Goal: Task Accomplishment & Management: Manage account settings

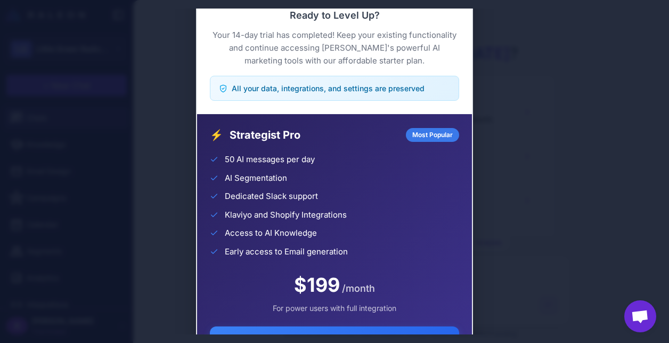
click at [525, 145] on div "Trial Complete Continue your AI marketing journey Ready to Level Up? Your 14-da…" at bounding box center [334, 172] width 669 height 326
click at [496, 155] on div "Trial Complete Continue your AI marketing journey Ready to Level Up? Your 14-da…" at bounding box center [334, 172] width 669 height 326
click at [359, 331] on button "View All Plans" at bounding box center [334, 340] width 249 height 30
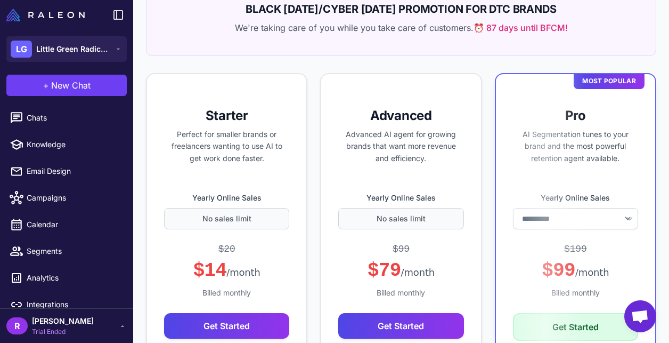
select select "*******"
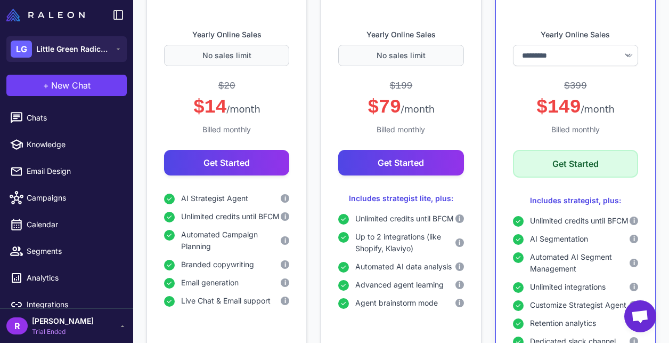
scroll to position [223, 0]
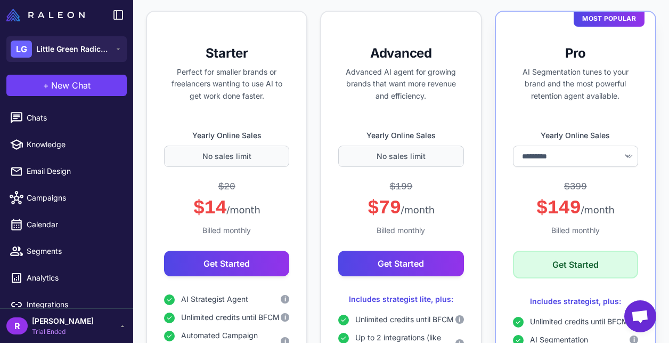
click at [548, 265] on button "Get Started" at bounding box center [575, 264] width 125 height 28
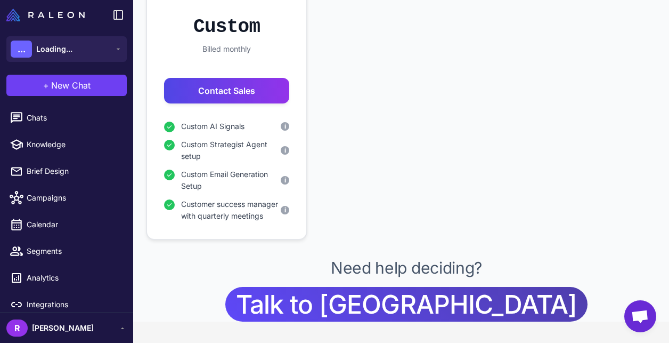
scroll to position [719, 0]
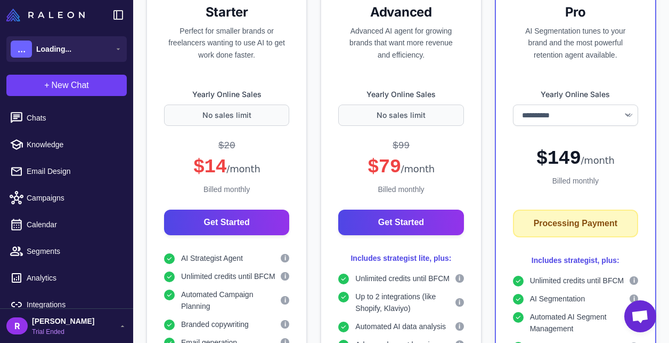
scroll to position [380, 0]
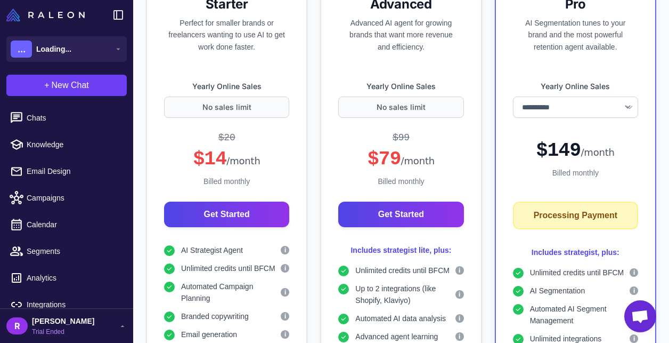
select select "*******"
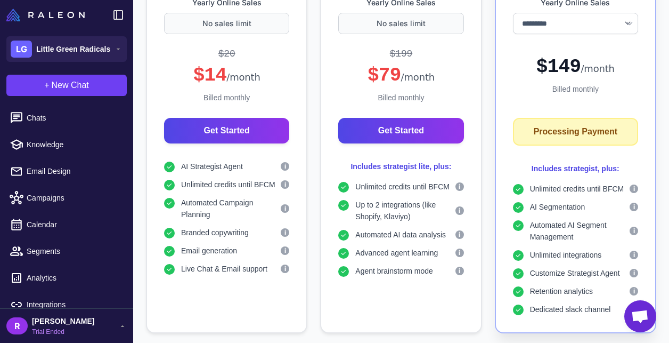
scroll to position [517, 0]
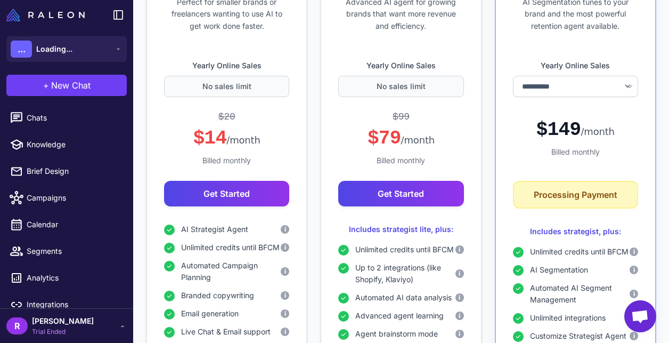
scroll to position [393, 0]
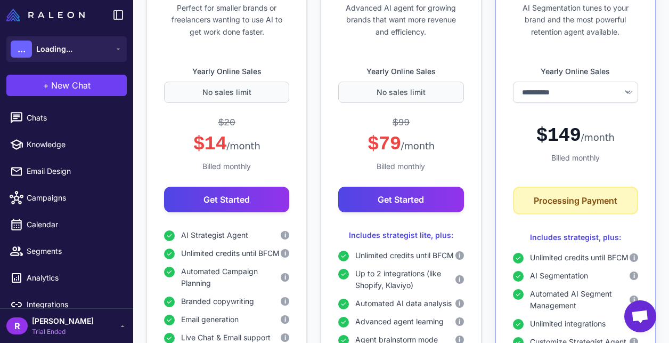
select select "*******"
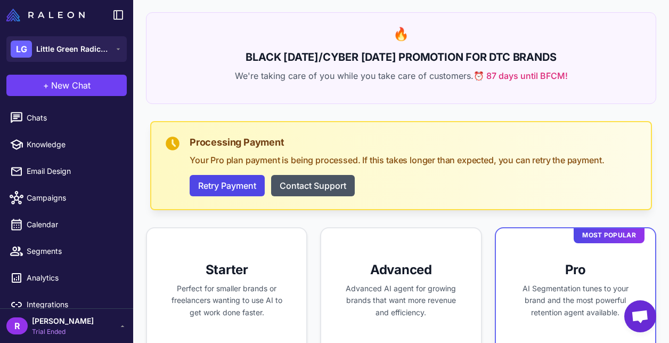
scroll to position [236, 0]
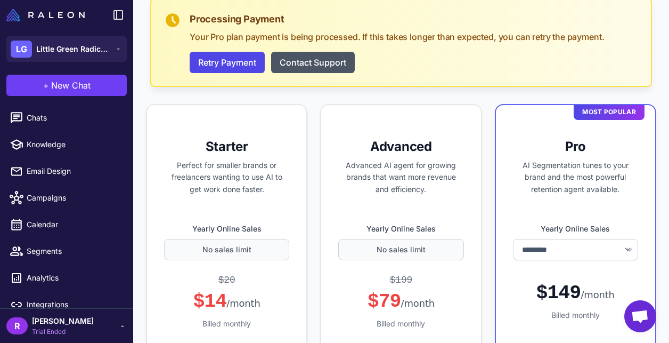
click at [639, 317] on span "Open chat" at bounding box center [641, 317] width 18 height 15
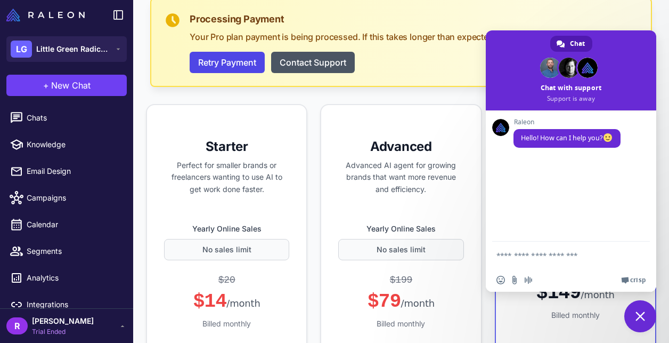
click at [547, 260] on textarea "Compose your message..." at bounding box center [561, 254] width 128 height 27
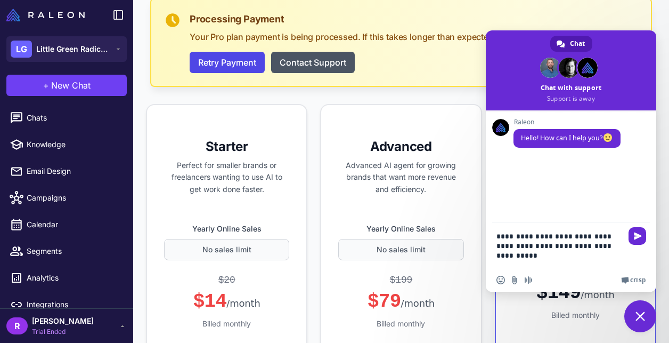
type textarea "**********"
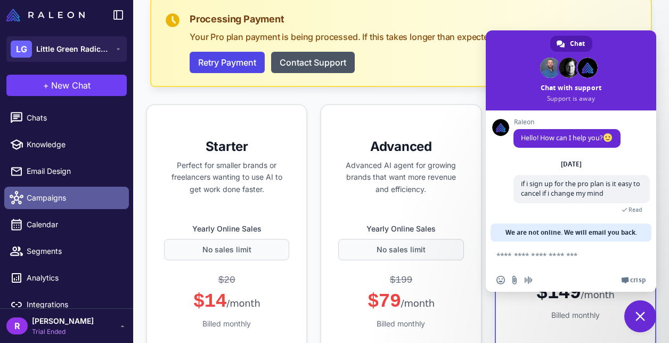
scroll to position [12, 0]
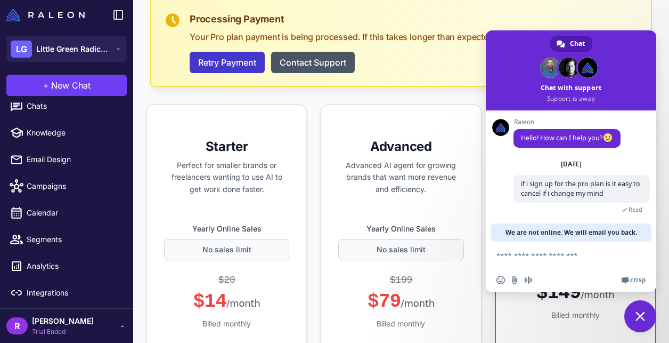
click at [230, 67] on button "Retry Payment" at bounding box center [227, 62] width 75 height 21
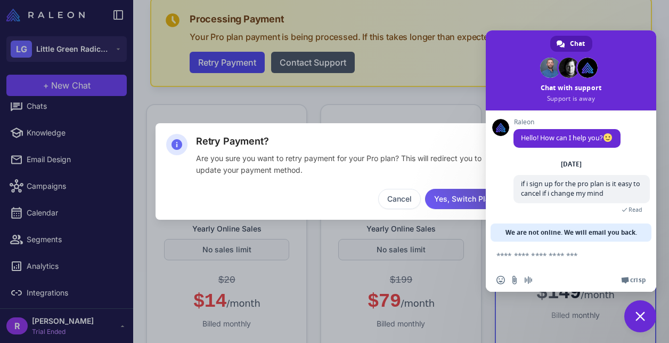
click at [459, 198] on button "Yes, Switch Plan" at bounding box center [464, 199] width 78 height 20
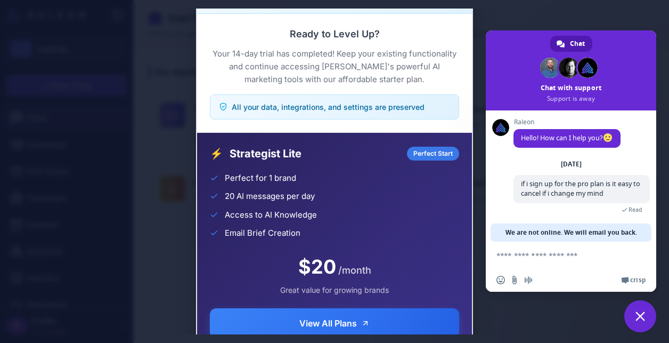
click at [612, 16] on div "Trial Complete Continue your AI marketing journey Ready to Level Up? Your 14-da…" at bounding box center [334, 172] width 669 height 326
click at [653, 330] on div "Trial Complete Continue your AI marketing journey Ready to Level Up? Your 14-da…" at bounding box center [334, 172] width 669 height 326
click at [643, 321] on span "Close chat" at bounding box center [641, 316] width 32 height 32
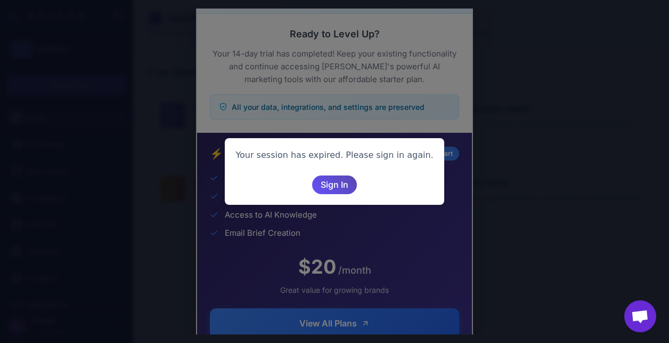
click at [336, 187] on span "Sign In" at bounding box center [335, 184] width 28 height 19
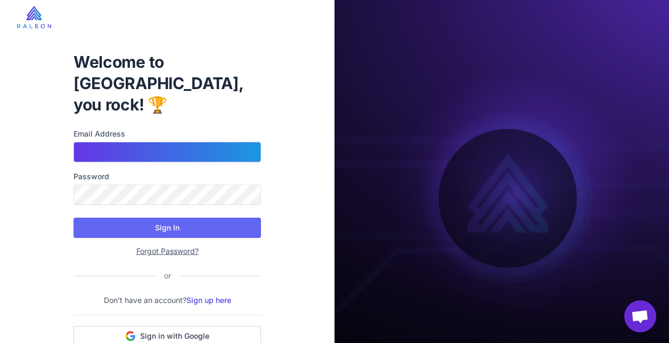
type input "**********"
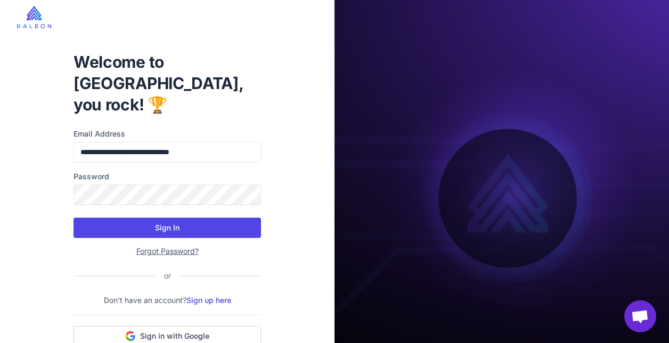
click at [176, 217] on button "Sign In" at bounding box center [168, 227] width 188 height 20
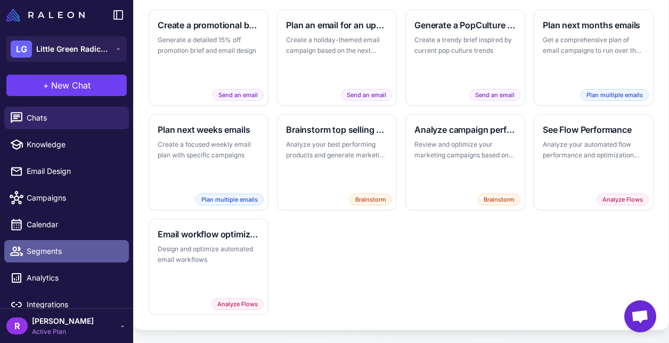
scroll to position [12, 0]
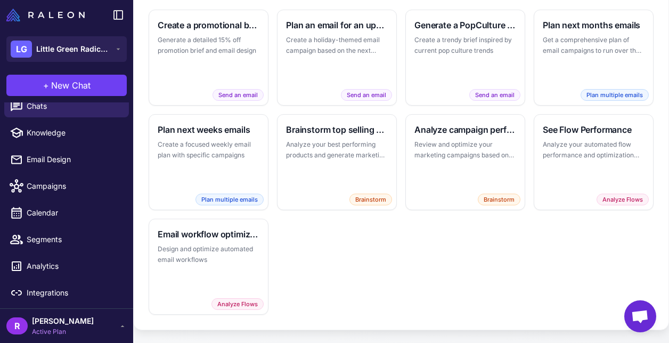
click at [64, 325] on span "[PERSON_NAME]" at bounding box center [63, 321] width 62 height 12
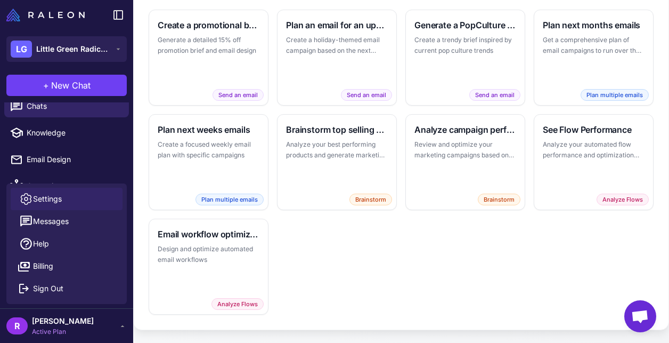
click at [68, 199] on link "Settings" at bounding box center [67, 199] width 112 height 22
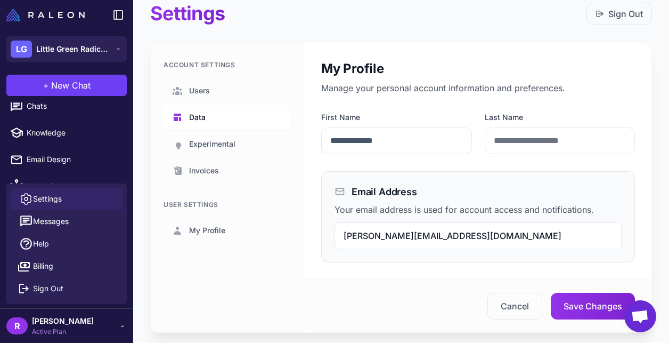
scroll to position [20, 0]
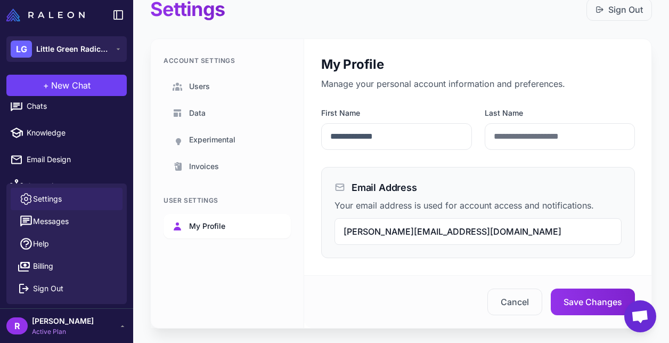
click at [242, 228] on link "My Profile" at bounding box center [227, 226] width 127 height 25
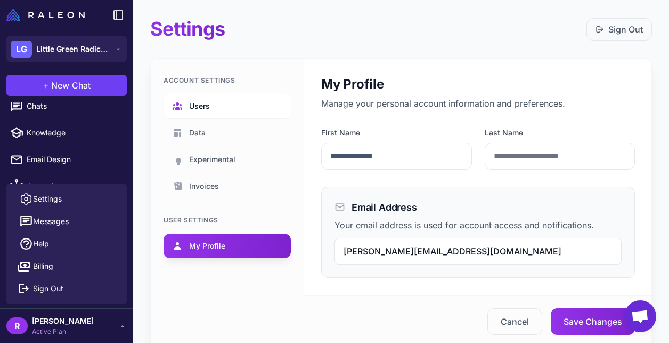
click at [219, 103] on link "Users" at bounding box center [227, 106] width 127 height 25
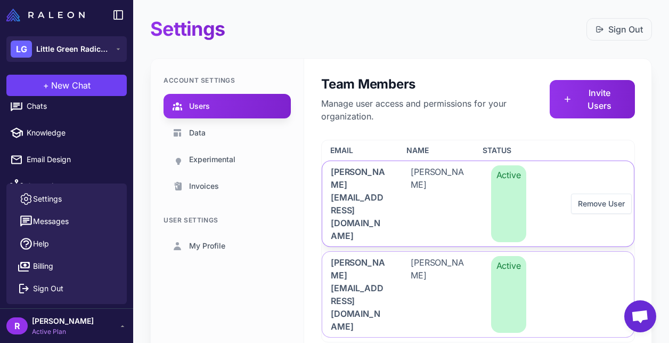
click at [440, 184] on span "juliet null" at bounding box center [438, 203] width 54 height 77
click at [379, 177] on span "juliet@littlegreenradicals.co.uk" at bounding box center [358, 203] width 54 height 77
click at [381, 256] on span "rebecca@littlegreenradicals.co.uk" at bounding box center [358, 294] width 54 height 77
click at [233, 244] on link "My Profile" at bounding box center [227, 245] width 127 height 25
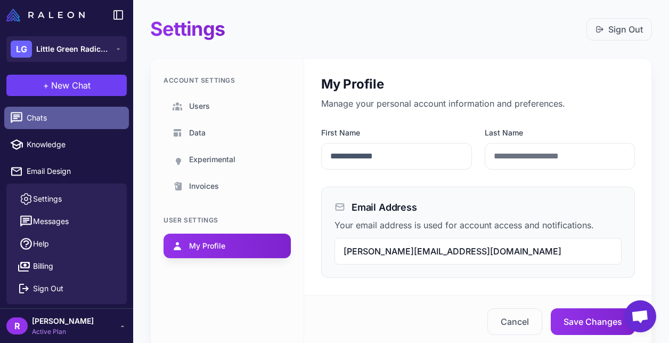
click at [59, 118] on span "Chats" at bounding box center [74, 118] width 94 height 12
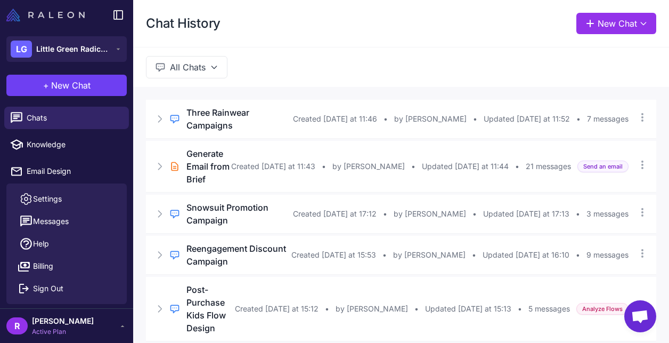
click at [63, 13] on img at bounding box center [45, 15] width 78 height 13
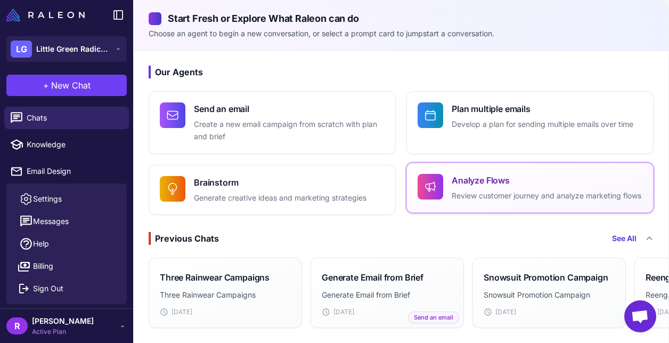
click at [502, 201] on p "Review customer journey and analyze marketing flows" at bounding box center [547, 196] width 190 height 12
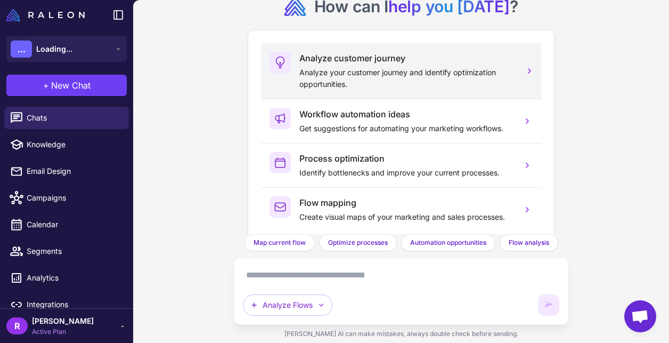
scroll to position [46, 0]
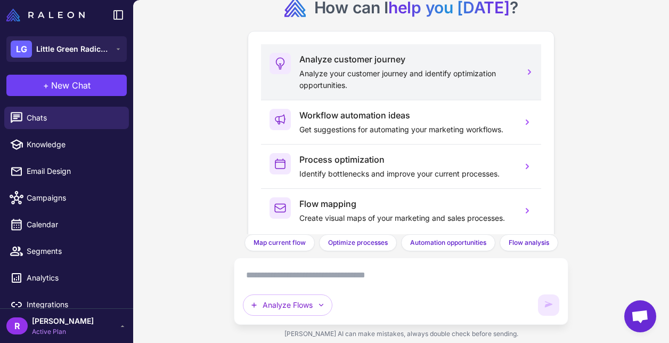
click at [461, 88] on p "Analyze your customer journey and identify optimization opportunities." at bounding box center [407, 79] width 214 height 23
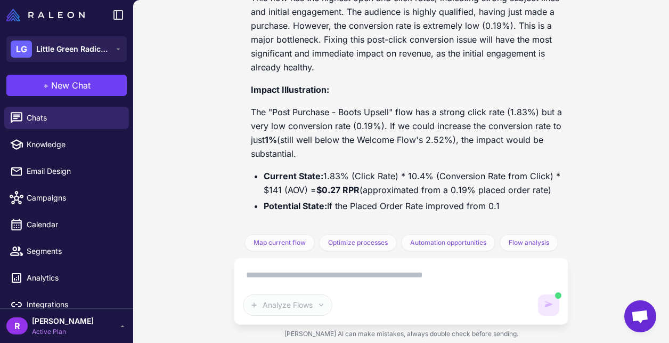
scroll to position [1227, 0]
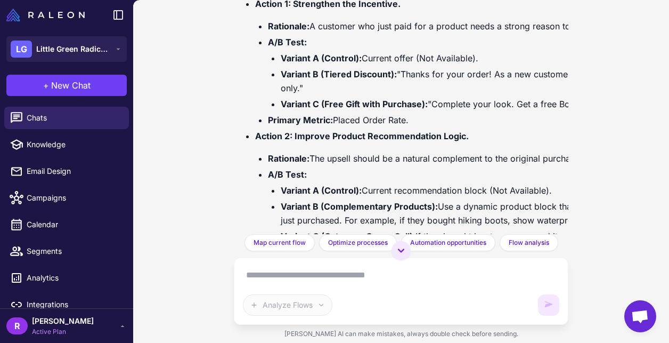
scroll to position [1322, 0]
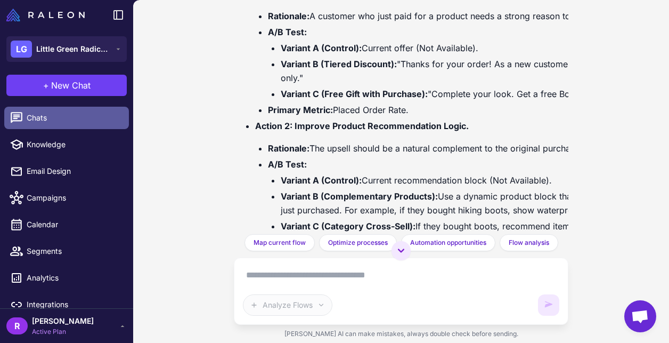
click at [67, 118] on span "Chats" at bounding box center [74, 118] width 94 height 12
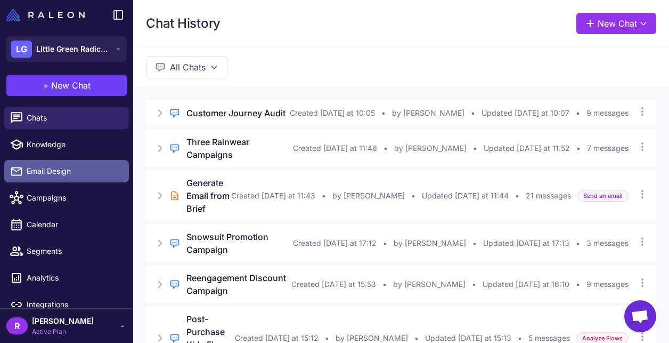
click at [88, 173] on span "Email Design" at bounding box center [74, 171] width 94 height 12
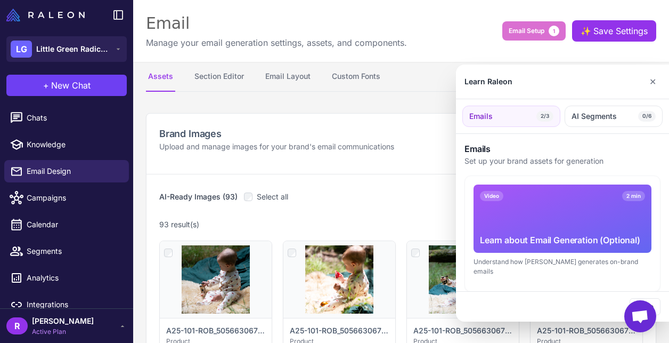
click at [222, 78] on div at bounding box center [334, 171] width 669 height 343
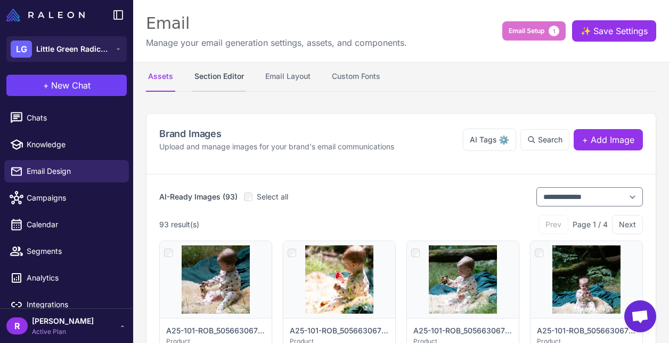
click at [242, 79] on button "Section Editor" at bounding box center [219, 77] width 54 height 30
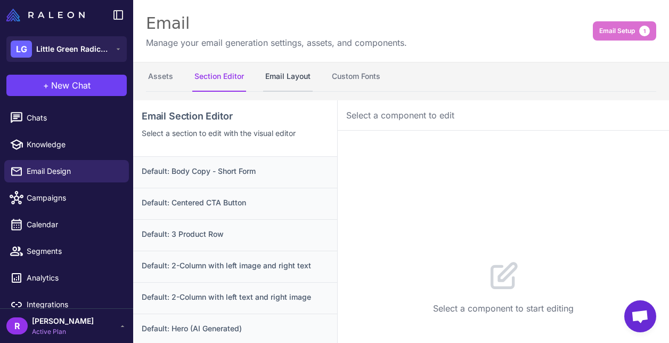
click at [290, 85] on button "Email Layout" at bounding box center [288, 77] width 50 height 30
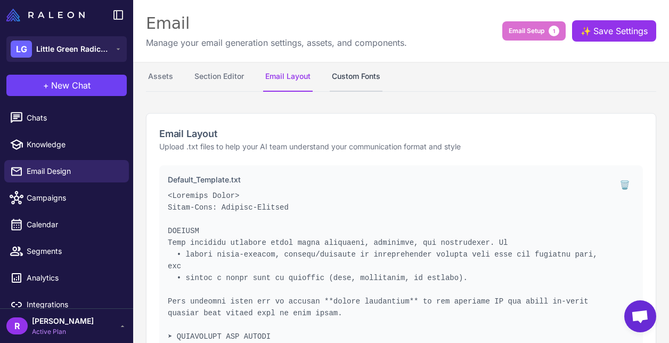
click at [366, 71] on button "Custom Fonts" at bounding box center [356, 77] width 53 height 30
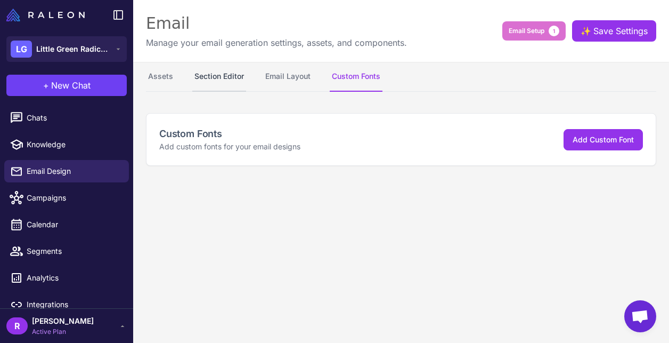
click at [214, 85] on button "Section Editor" at bounding box center [219, 77] width 54 height 30
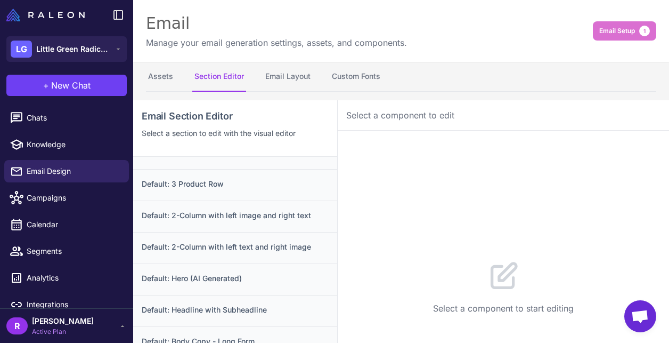
scroll to position [53, 0]
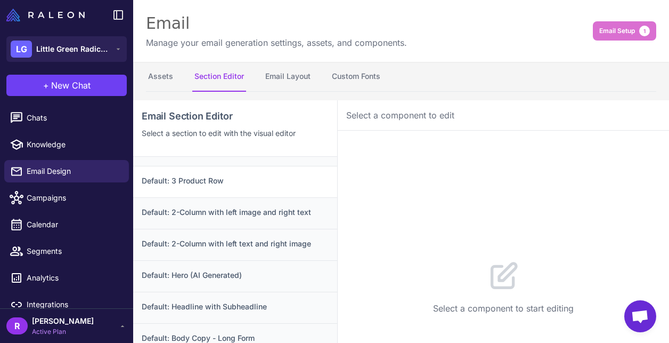
click at [252, 174] on div "Default: 3 Product Row" at bounding box center [235, 181] width 204 height 31
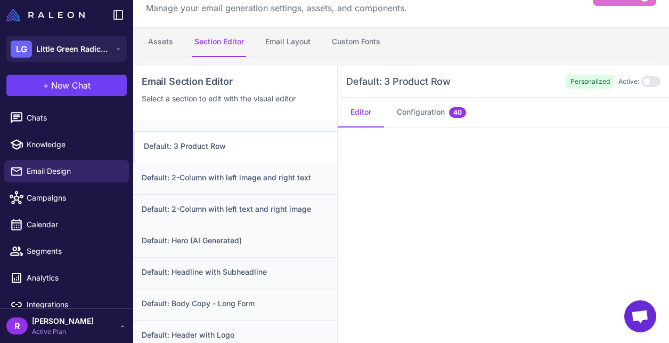
scroll to position [37, 0]
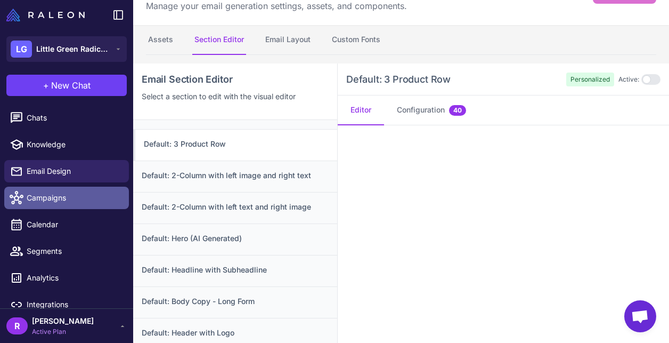
click at [44, 204] on link "Campaigns" at bounding box center [66, 198] width 125 height 22
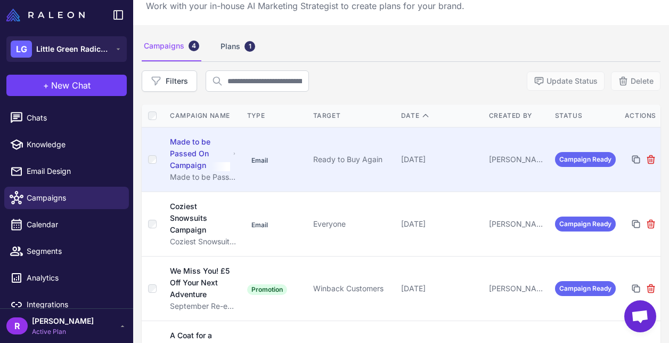
click at [222, 158] on div "Made to be Passed On Campaign" at bounding box center [200, 153] width 60 height 35
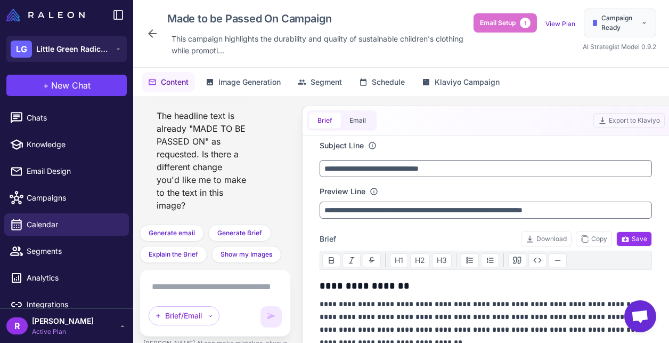
scroll to position [13209, 0]
click at [254, 86] on span "Image Generation" at bounding box center [250, 82] width 62 height 12
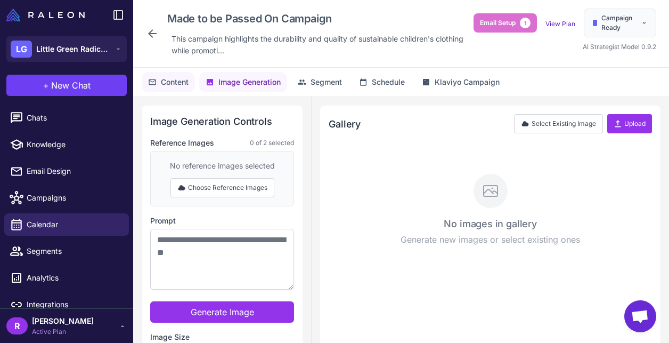
click at [169, 84] on span "Content" at bounding box center [175, 82] width 28 height 12
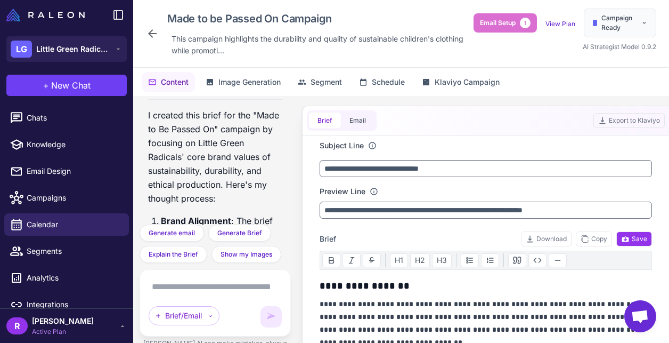
scroll to position [13170, 0]
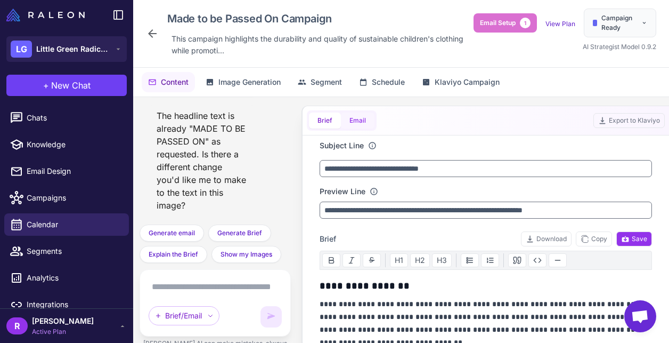
click at [368, 125] on button "Email" at bounding box center [358, 120] width 34 height 16
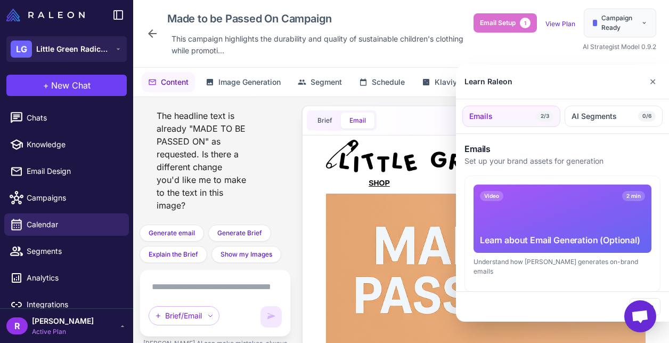
scroll to position [0, 0]
click at [656, 81] on button "✕" at bounding box center [652, 81] width 15 height 21
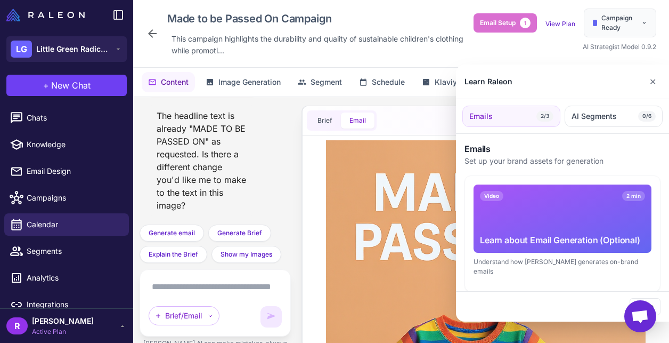
scroll to position [49, 0]
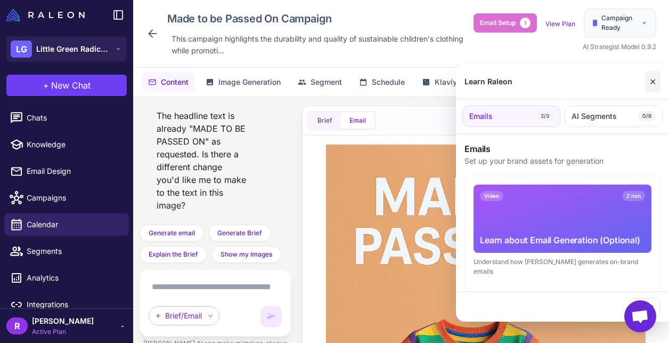
click at [654, 80] on button "✕" at bounding box center [652, 81] width 15 height 21
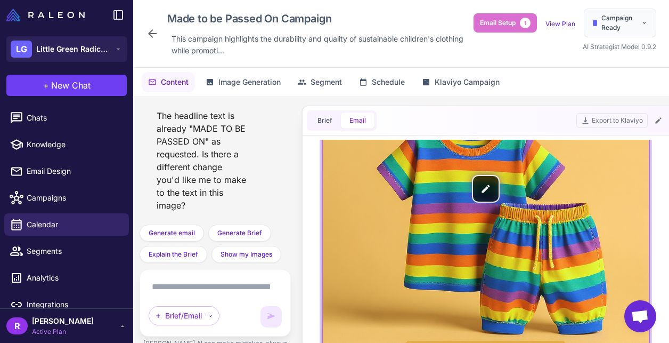
scroll to position [254, 0]
